Goal: Information Seeking & Learning: Check status

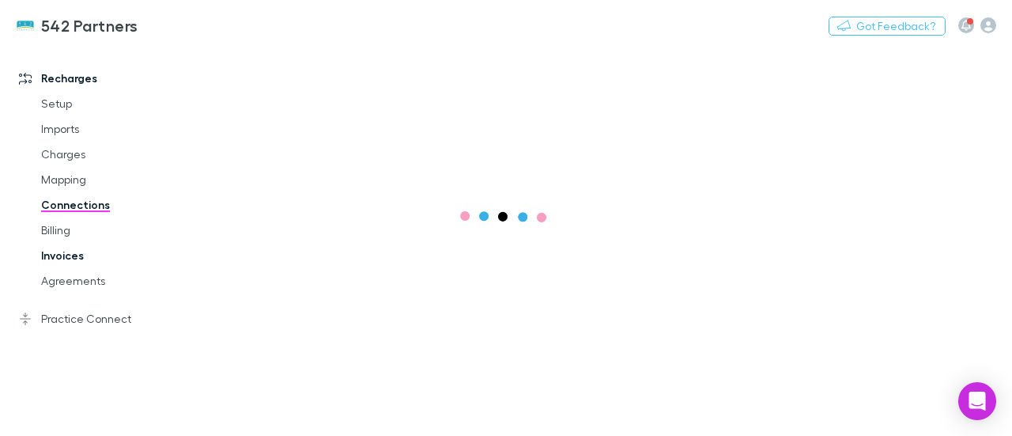
click at [81, 252] on link "Invoices" at bounding box center [113, 255] width 176 height 25
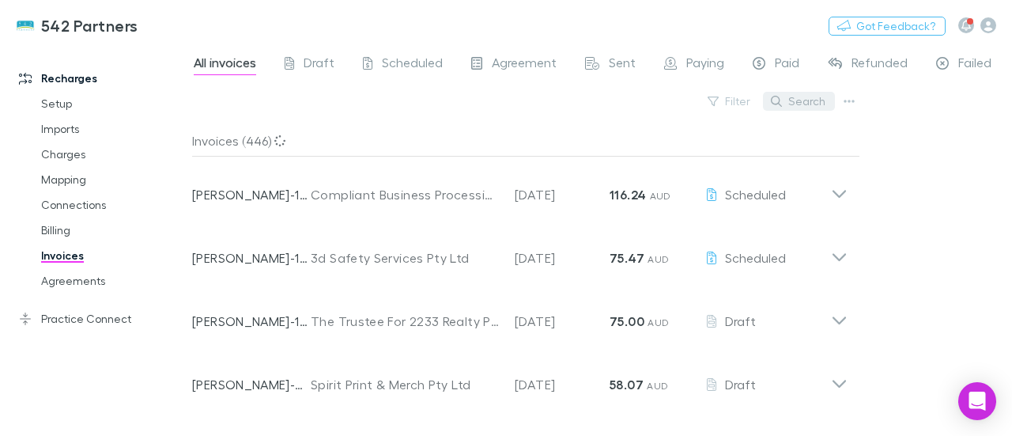
click at [812, 107] on button "Search" at bounding box center [799, 101] width 72 height 19
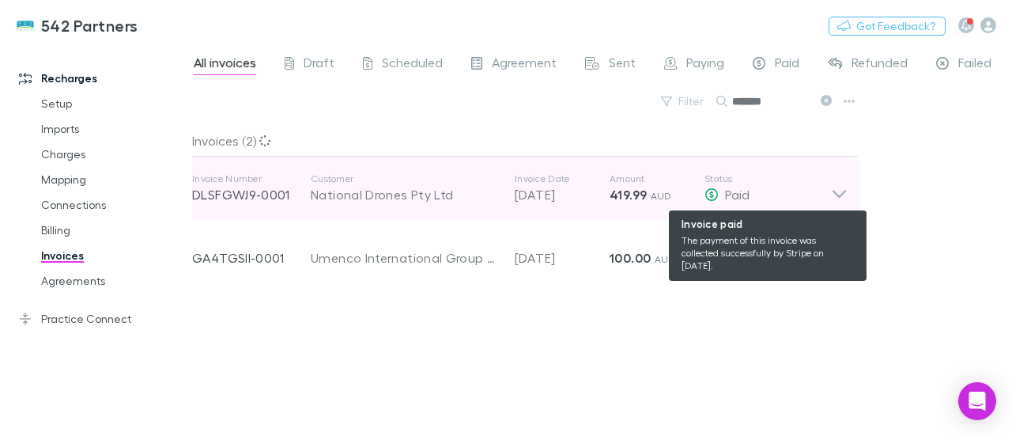
type input "*******"
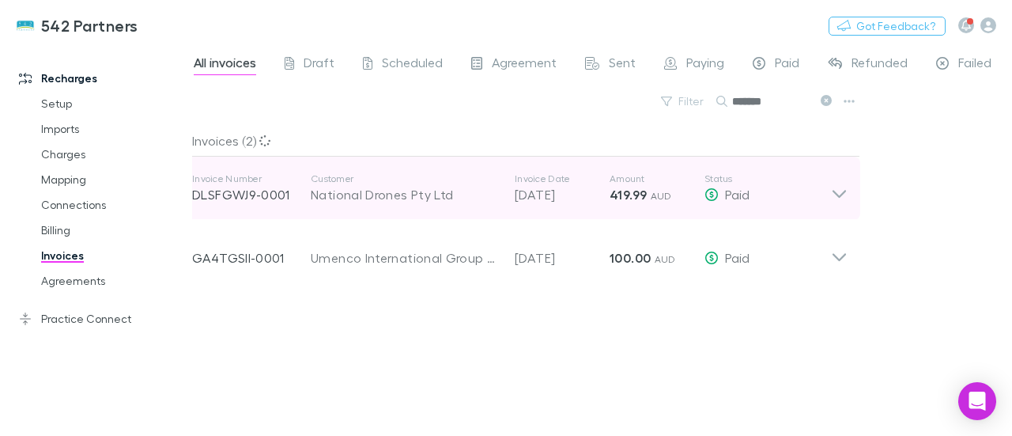
click at [833, 191] on icon at bounding box center [838, 194] width 13 height 8
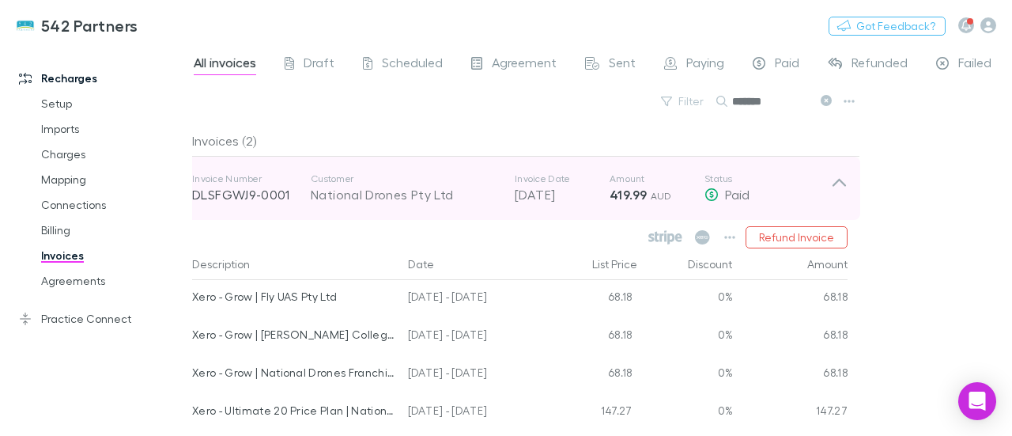
click at [319, 188] on div "National Drones Pty Ltd" at bounding box center [405, 194] width 188 height 19
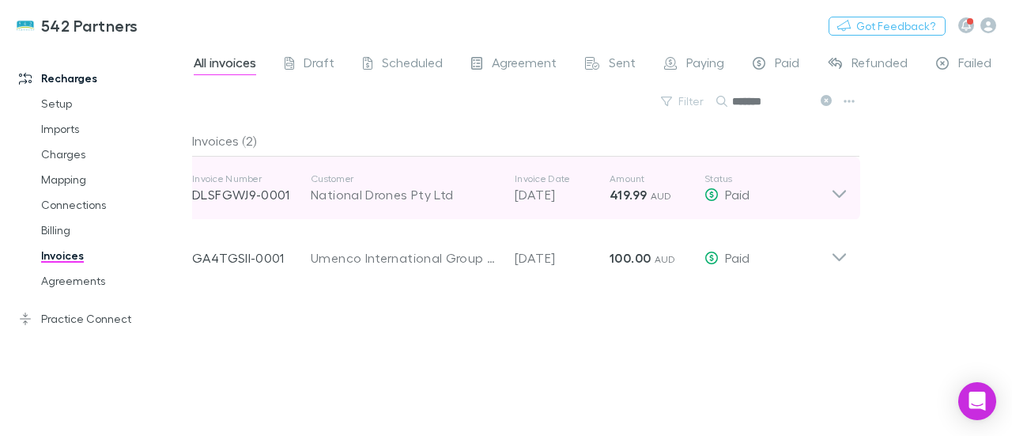
drag, startPoint x: 191, startPoint y: 190, endPoint x: 598, endPoint y: 192, distance: 406.3
click at [598, 192] on p "[DATE]" at bounding box center [562, 194] width 95 height 19
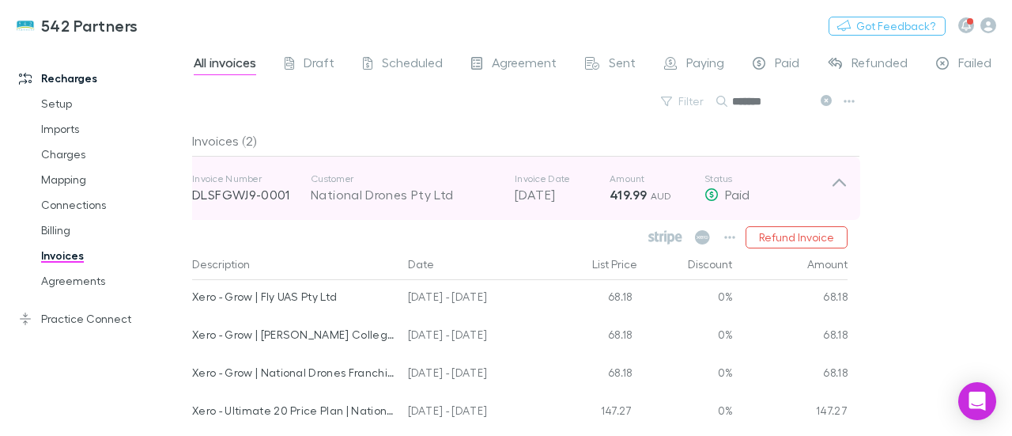
click at [471, 181] on p "Customer" at bounding box center [405, 178] width 188 height 13
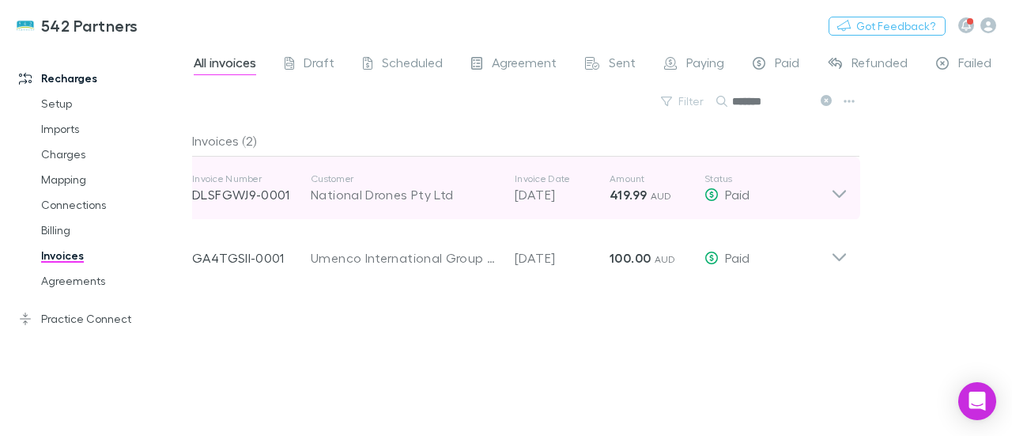
drag, startPoint x: 275, startPoint y: 189, endPoint x: 216, endPoint y: 193, distance: 59.4
click at [216, 193] on p "DLSFGWJ9-0001" at bounding box center [251, 194] width 119 height 19
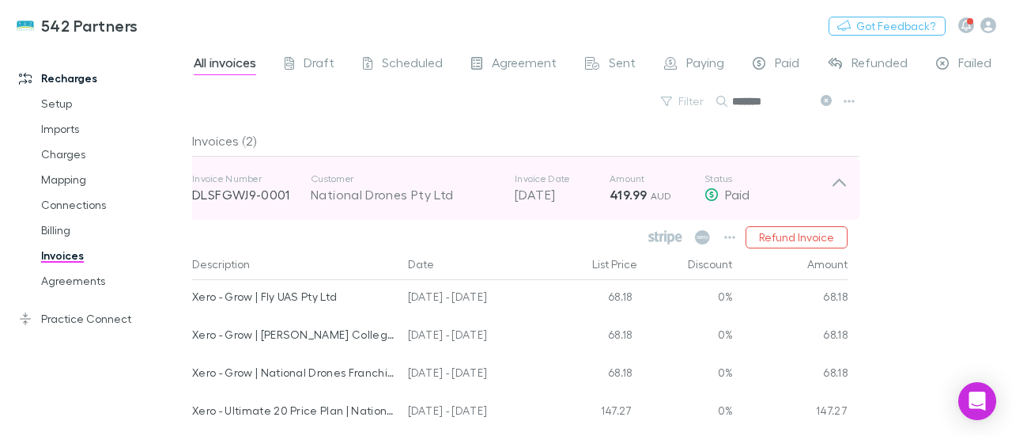
click at [216, 193] on p "DLSFGWJ9-0001" at bounding box center [251, 194] width 119 height 19
